Goal: Task Accomplishment & Management: Manage account settings

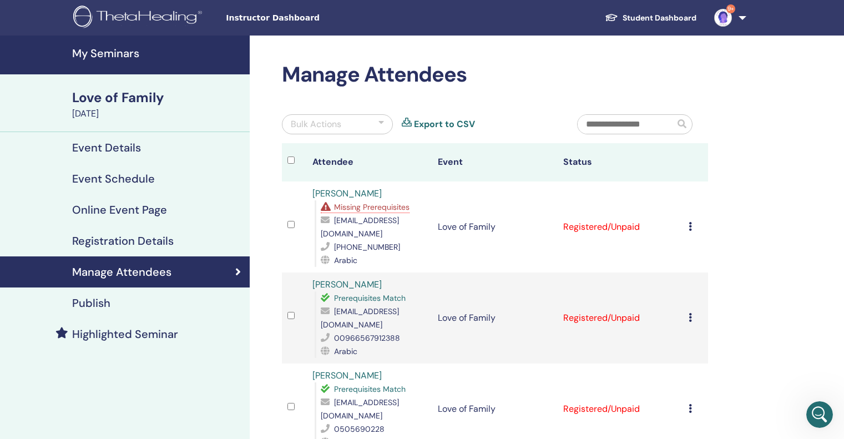
scroll to position [513, 0]
click at [691, 222] on icon at bounding box center [690, 226] width 3 height 9
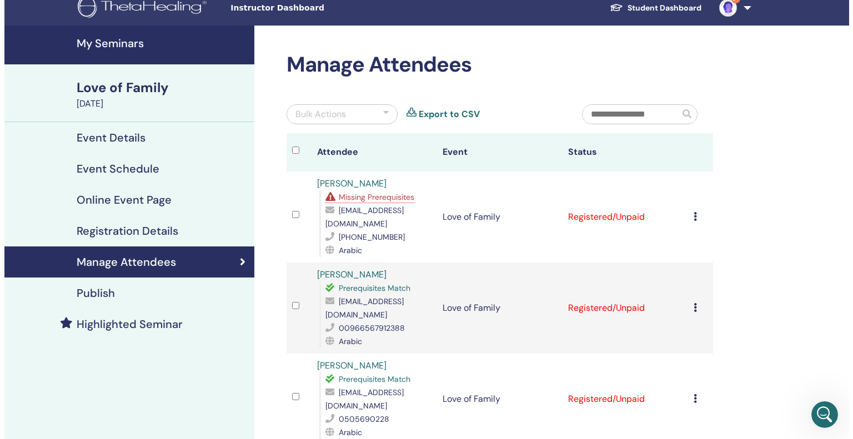
scroll to position [0, 0]
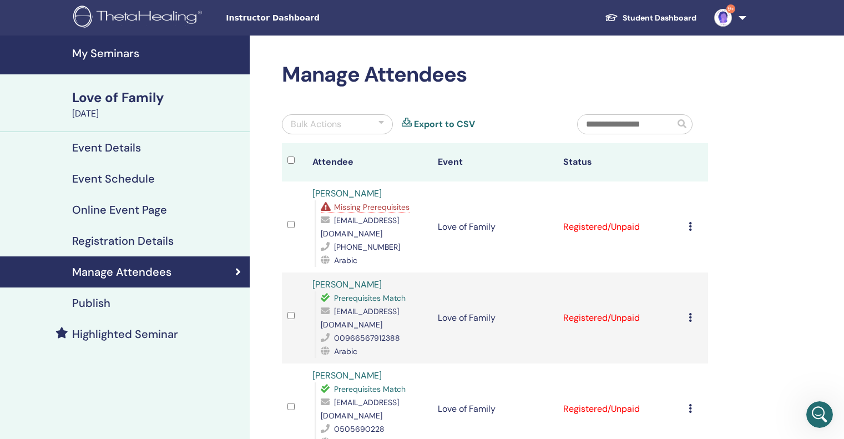
click at [103, 110] on div "September 15, 2025" at bounding box center [157, 113] width 171 height 13
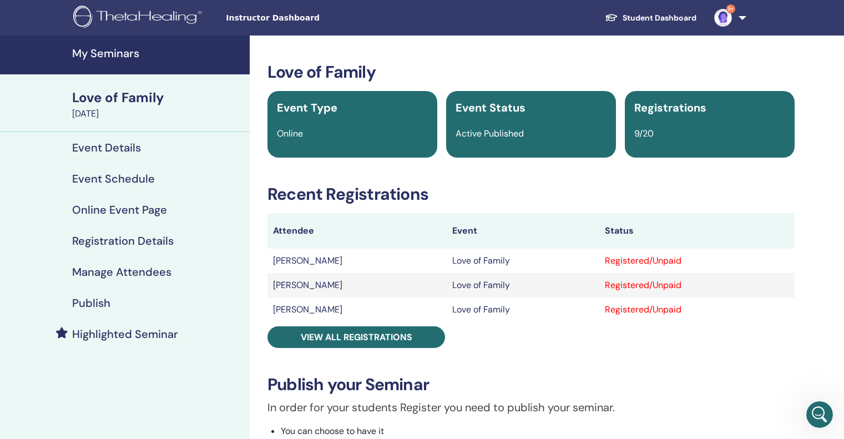
click at [109, 144] on h4 "Event Details" at bounding box center [106, 147] width 69 height 13
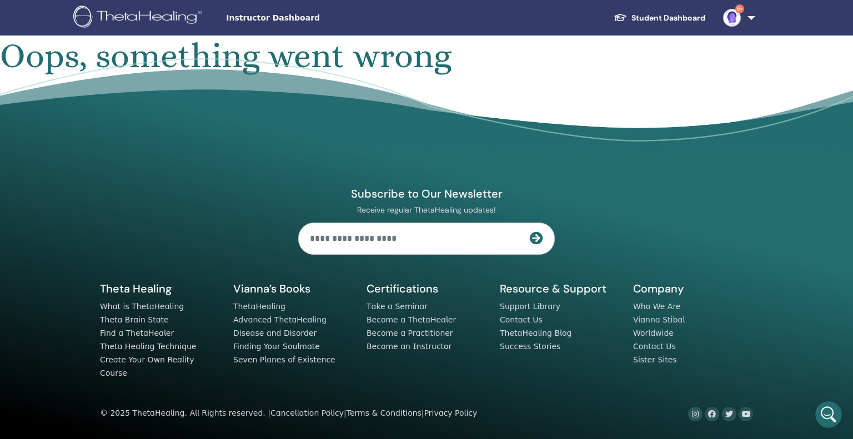
click at [658, 17] on link "Student Dashboard" at bounding box center [659, 18] width 109 height 21
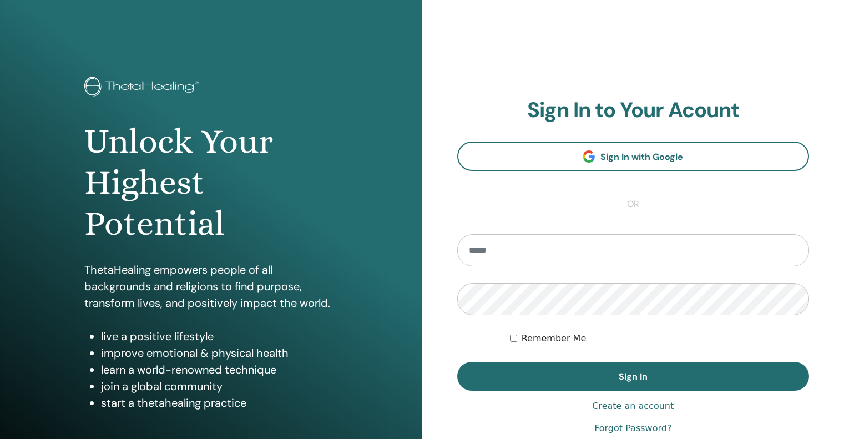
type input "**********"
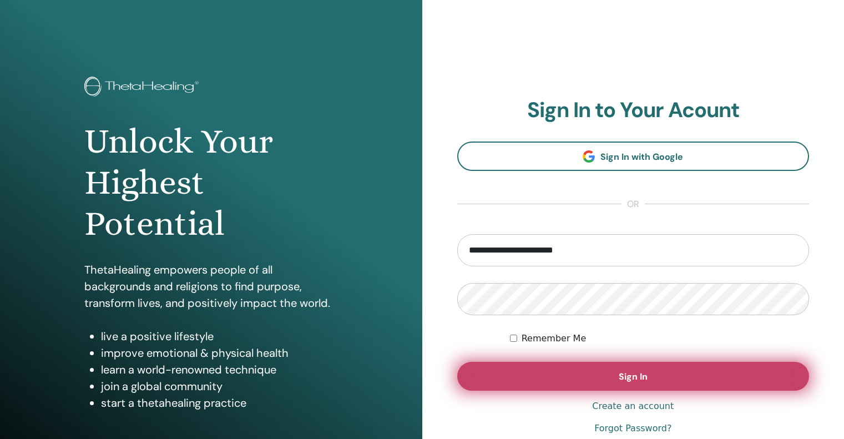
click at [672, 372] on button "Sign In" at bounding box center [633, 376] width 353 height 29
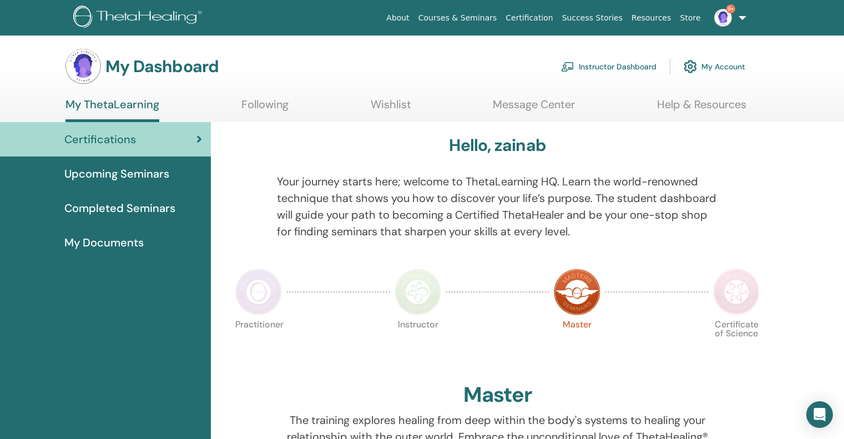
click at [627, 64] on link "Instructor Dashboard" at bounding box center [608, 66] width 95 height 24
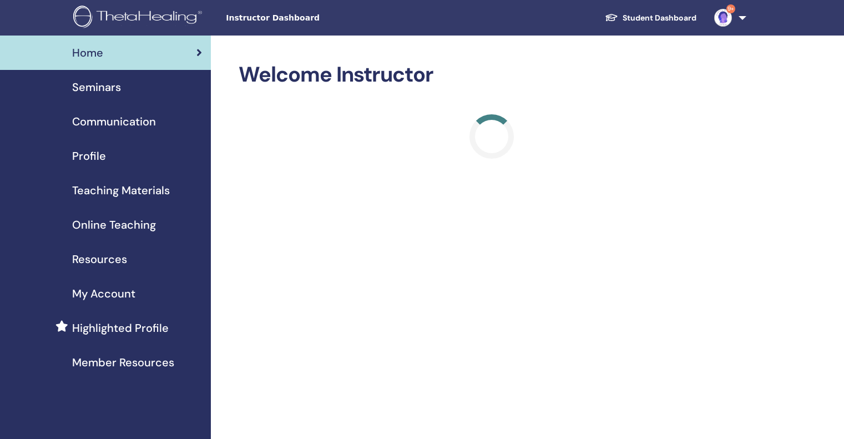
click at [113, 92] on span "Seminars" at bounding box center [96, 87] width 49 height 17
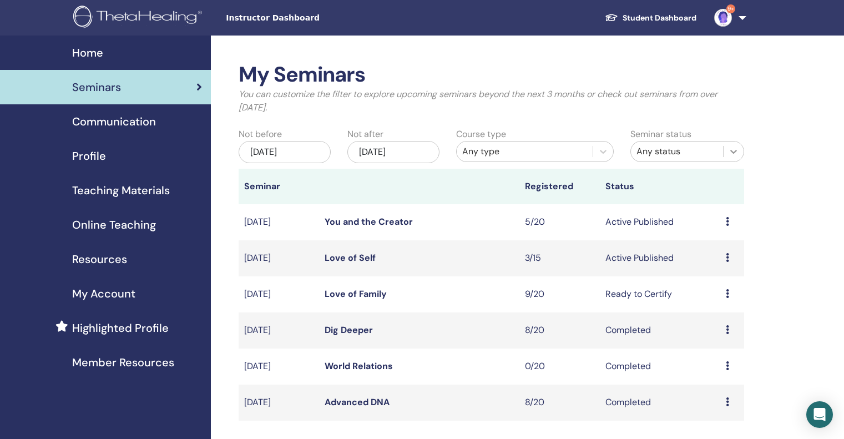
click at [735, 152] on icon at bounding box center [734, 152] width 7 height 4
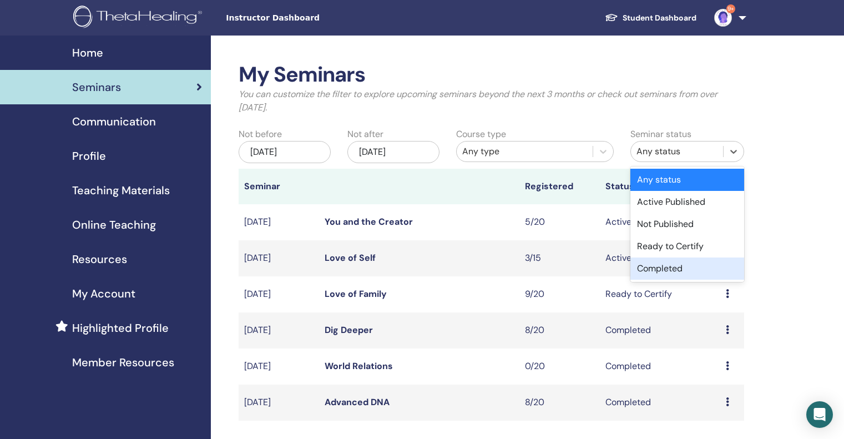
click at [724, 274] on div "Completed" at bounding box center [688, 269] width 114 height 22
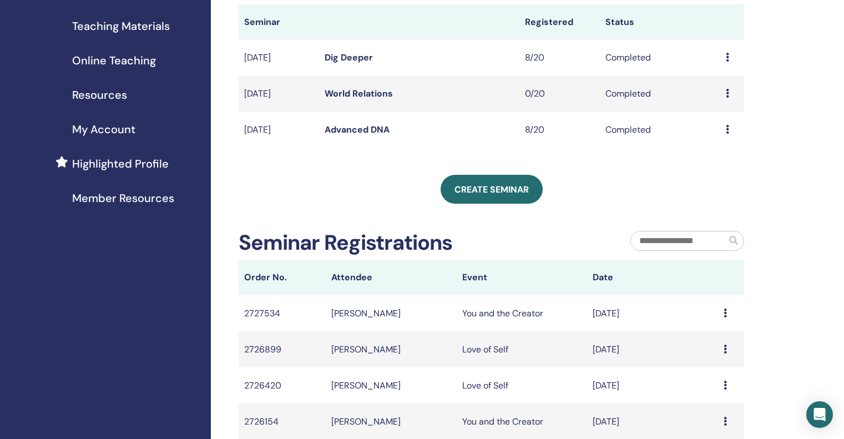
scroll to position [56, 0]
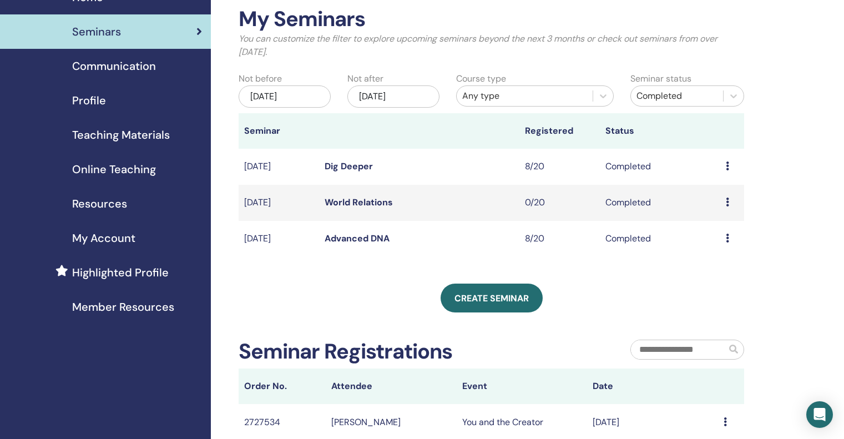
click at [728, 204] on icon at bounding box center [727, 202] width 3 height 9
click at [779, 185] on div "My Seminars You can customize the filter to explore upcoming seminars beyond th…" at bounding box center [527, 353] width 633 height 746
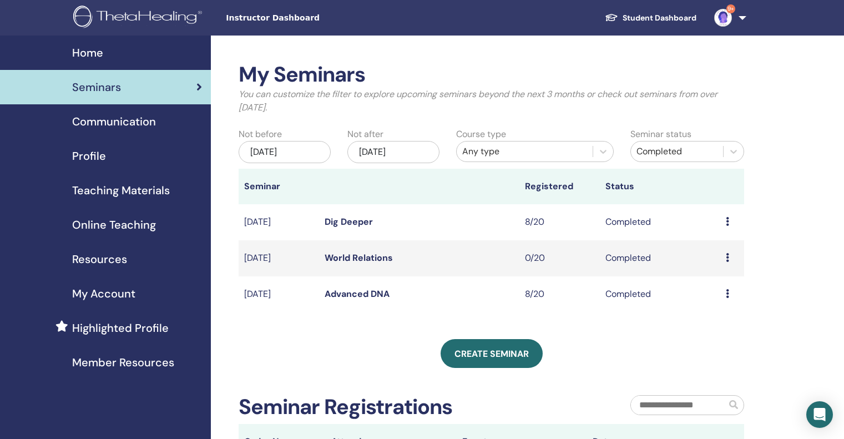
click at [726, 17] on img at bounding box center [723, 18] width 18 height 18
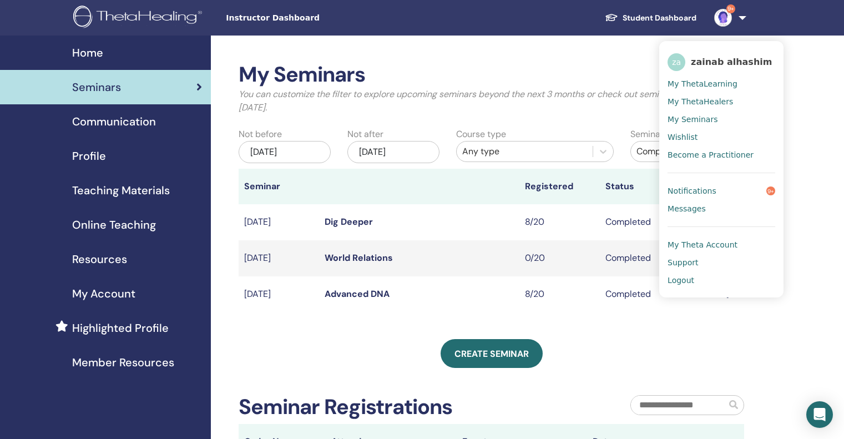
click at [701, 80] on span "My ThetaLearning" at bounding box center [703, 84] width 70 height 10
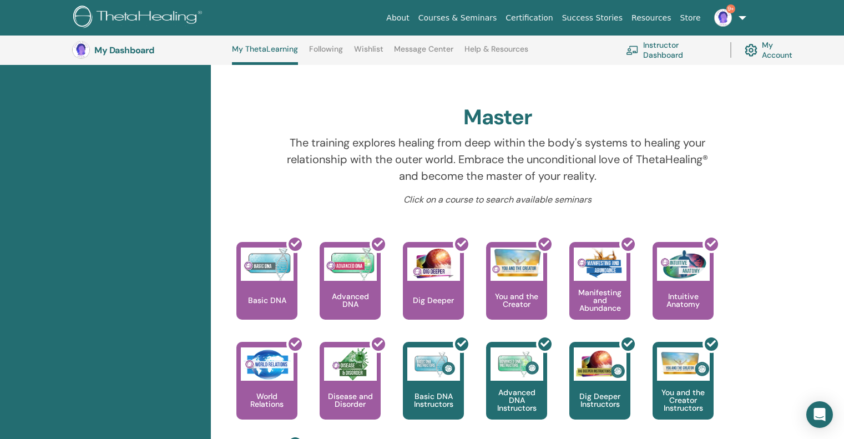
scroll to position [140, 0]
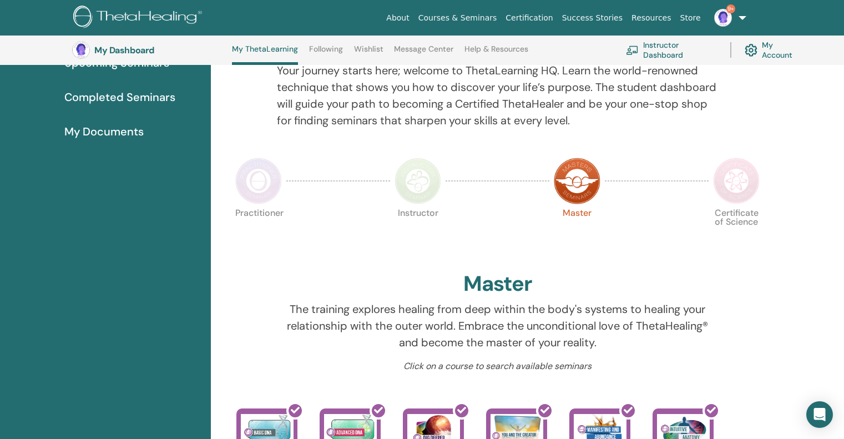
click at [721, 184] on img at bounding box center [736, 181] width 47 height 47
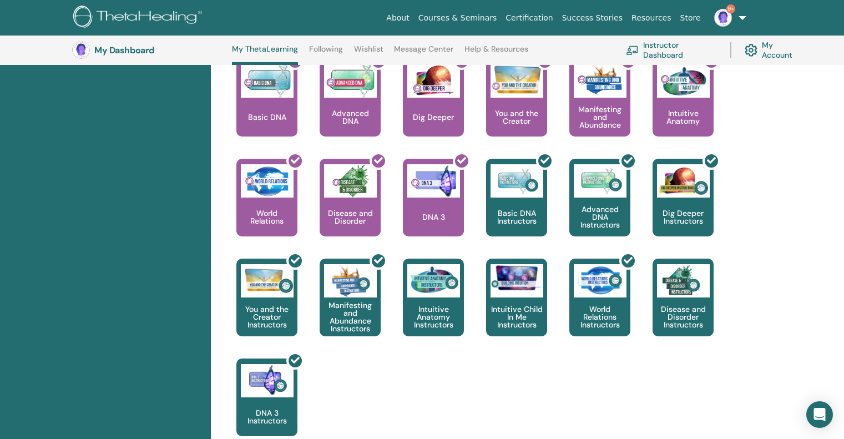
scroll to position [529, 0]
